Goal: Information Seeking & Learning: Learn about a topic

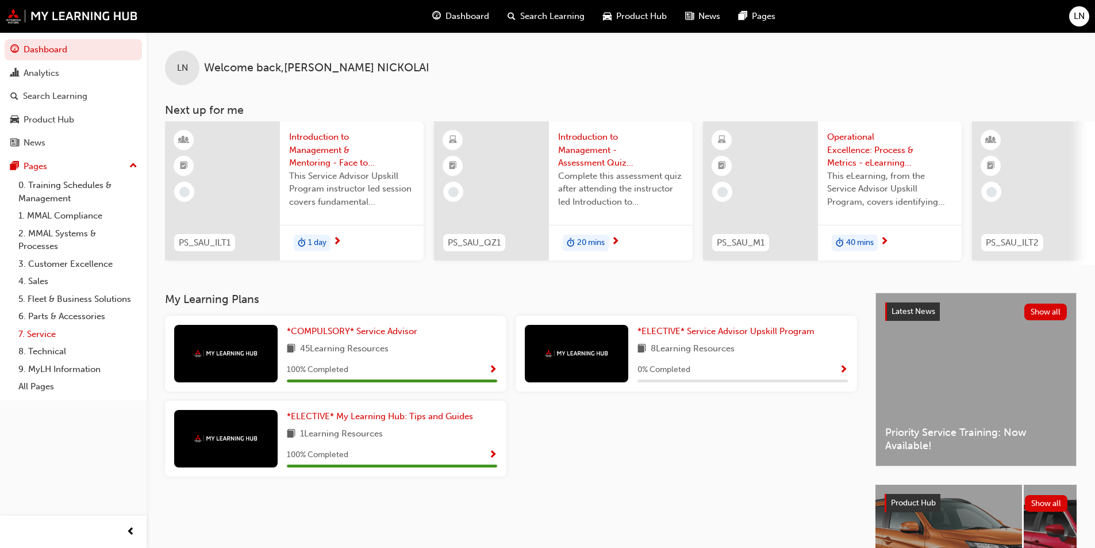
click at [83, 335] on link "7. Service" at bounding box center [78, 334] width 128 height 18
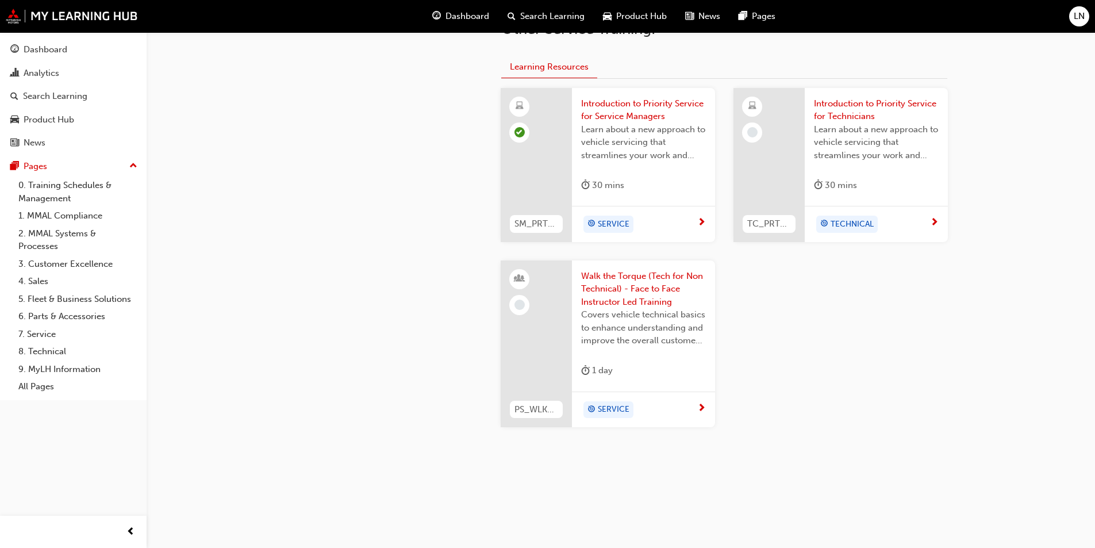
click at [655, 312] on span "Covers vehicle technical basics to enhance understanding and improve the overal…" at bounding box center [643, 327] width 125 height 39
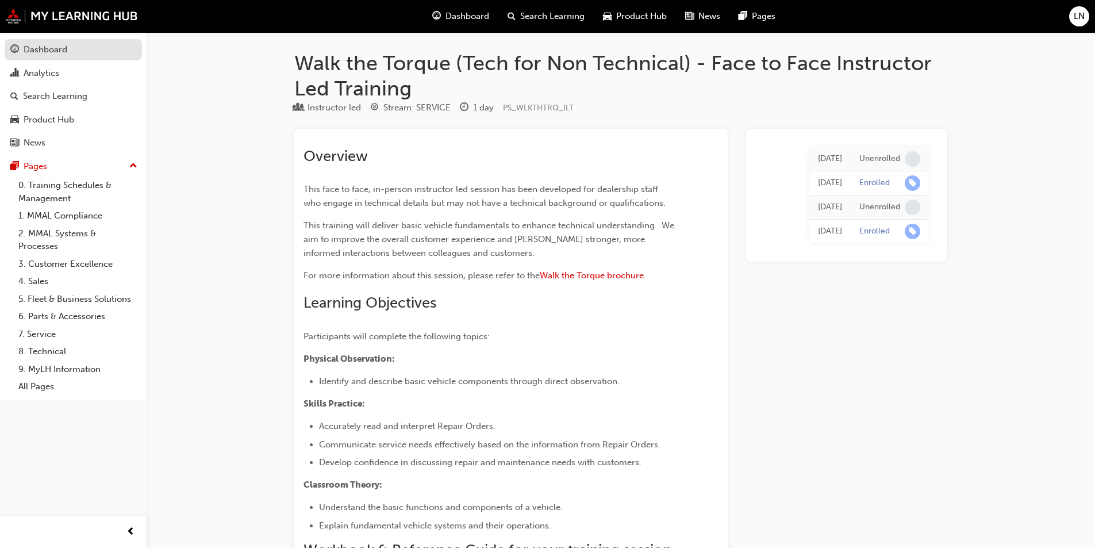
click at [87, 52] on div "Dashboard" at bounding box center [73, 50] width 126 height 14
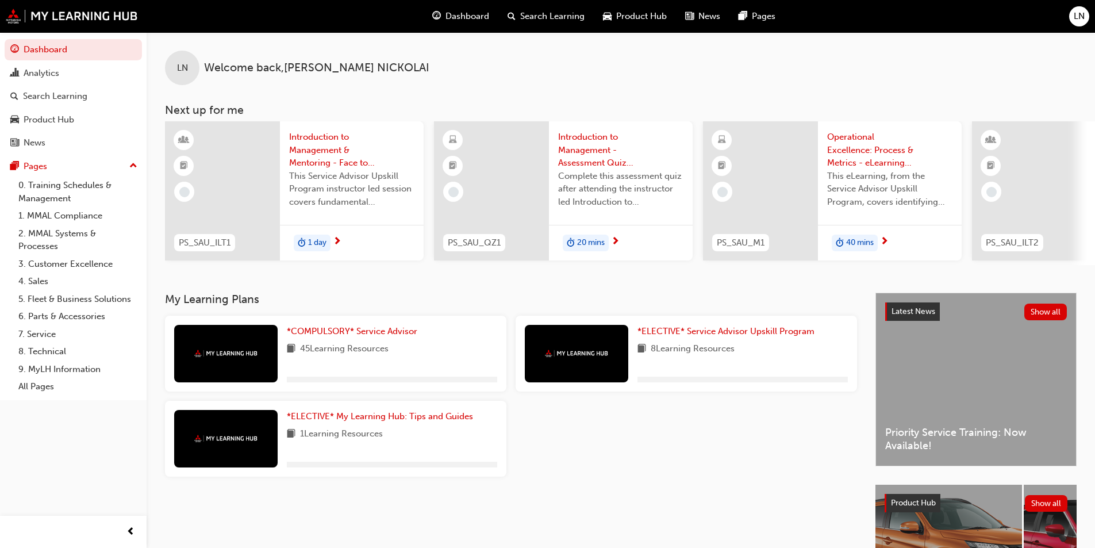
click at [381, 243] on div "1 day" at bounding box center [352, 243] width 144 height 36
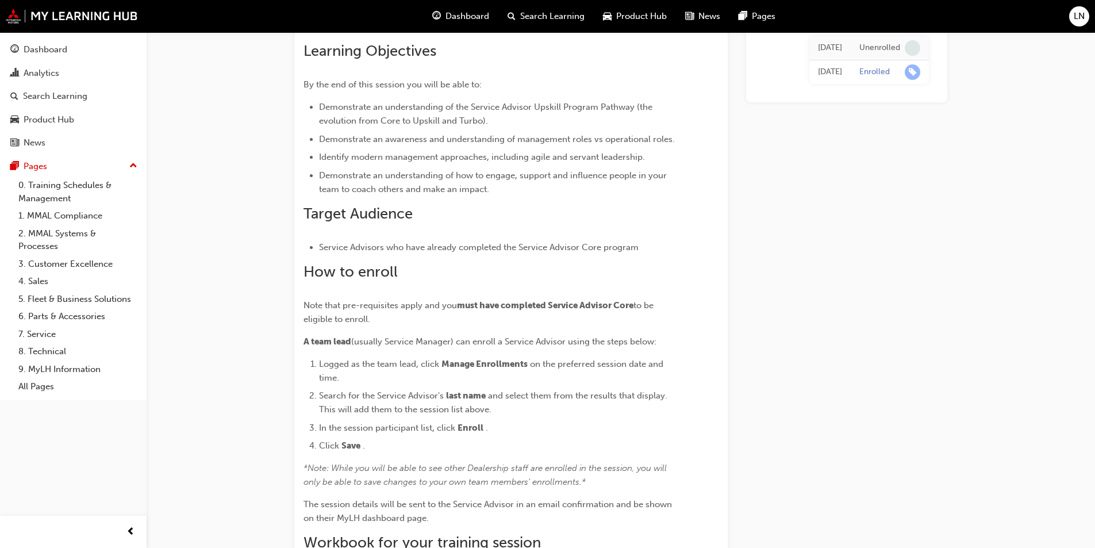
scroll to position [78, 0]
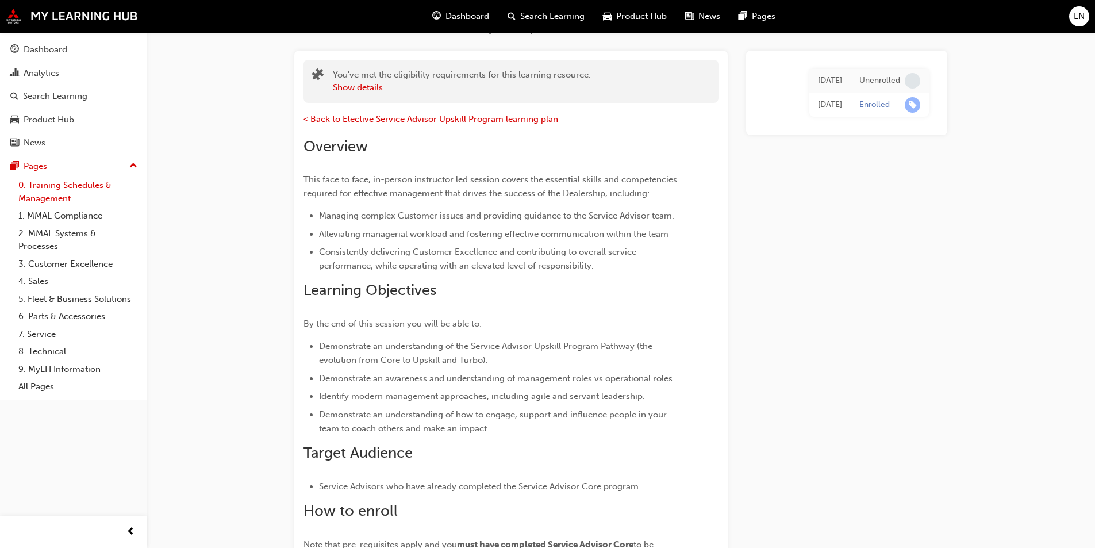
click at [66, 187] on link "0. Training Schedules & Management" at bounding box center [78, 191] width 128 height 30
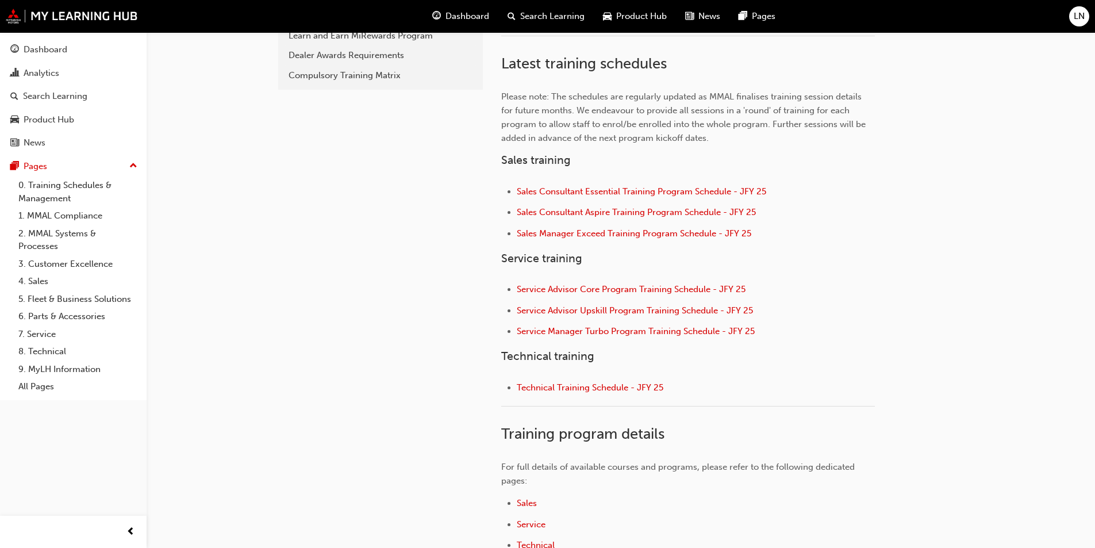
scroll to position [402, 0]
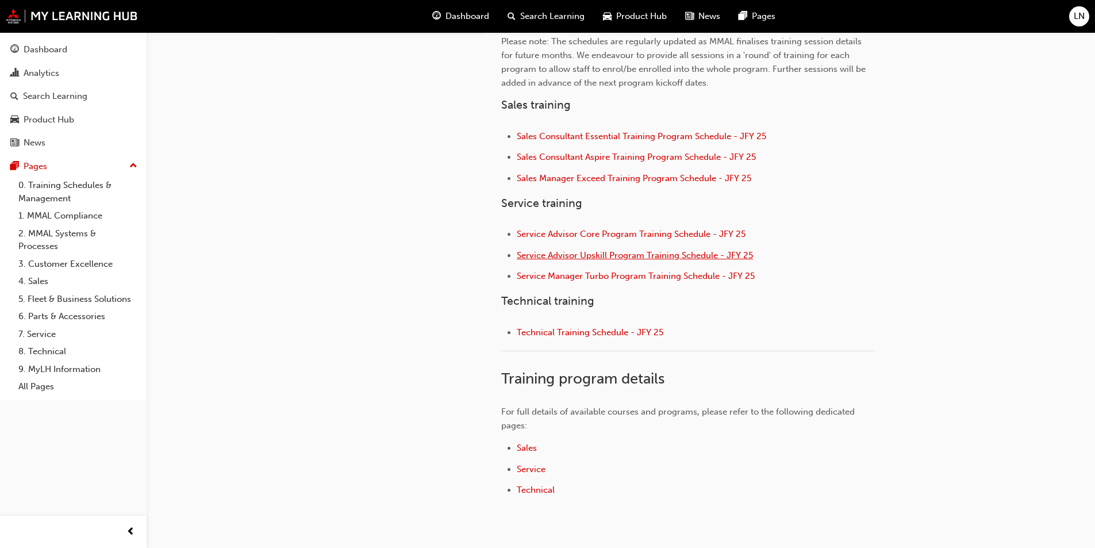
click at [648, 253] on span "Service Advisor Upskill Program Training Schedule - JFY 25" at bounding box center [635, 255] width 236 height 10
